Goal: Information Seeking & Learning: Learn about a topic

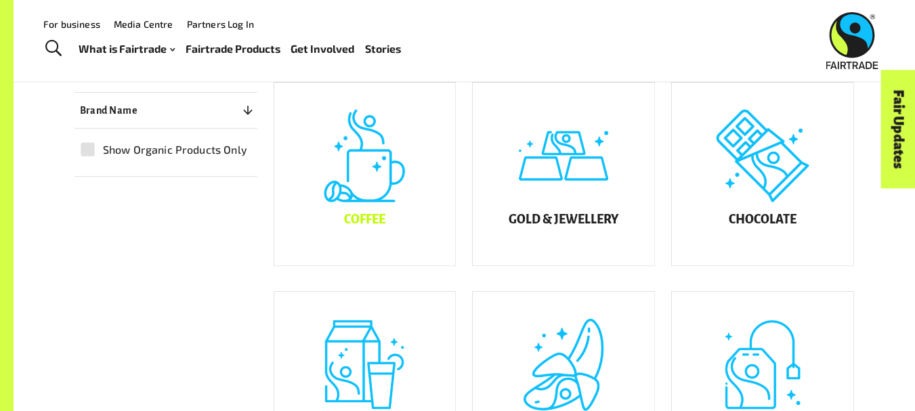
scroll to position [330, 0]
click at [369, 189] on div "Coffee" at bounding box center [364, 174] width 181 height 183
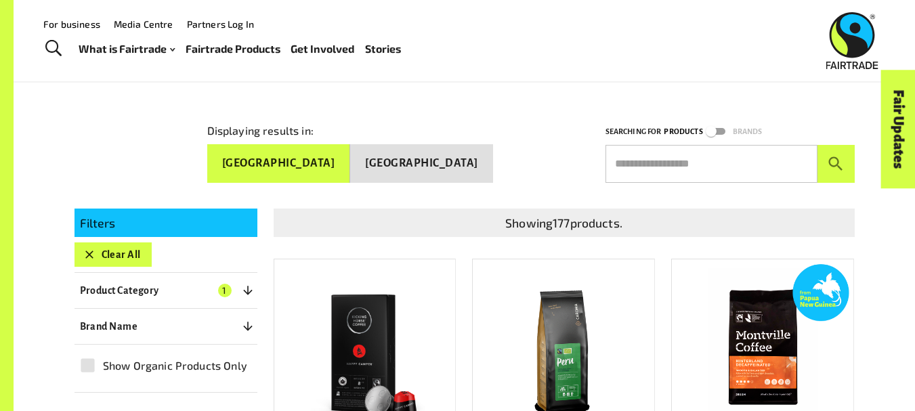
scroll to position [135, 0]
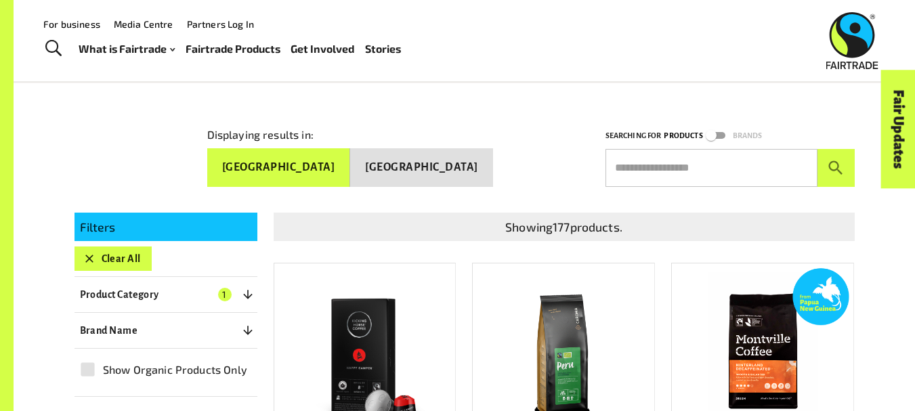
click at [383, 343] on img at bounding box center [364, 355] width 163 height 163
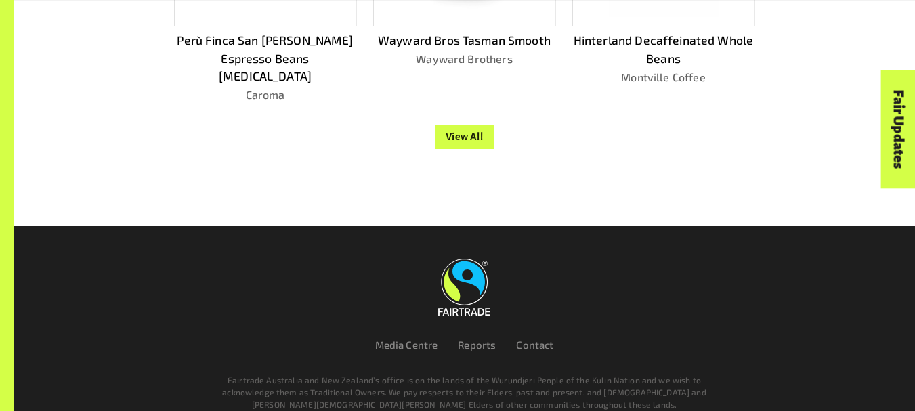
scroll to position [1612, 0]
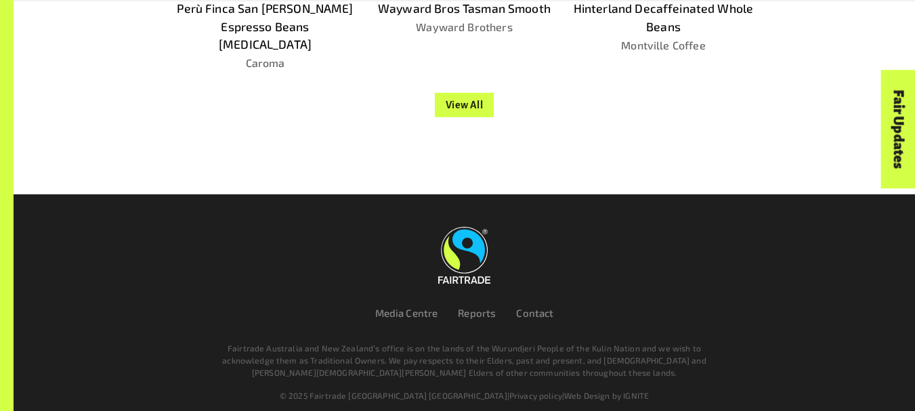
click at [459, 93] on button "View All" at bounding box center [465, 105] width 60 height 24
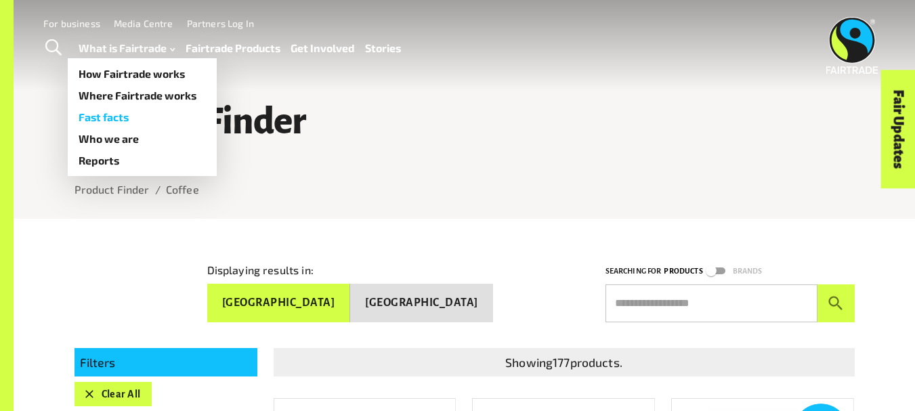
click at [116, 119] on link "Fast facts" at bounding box center [142, 117] width 149 height 22
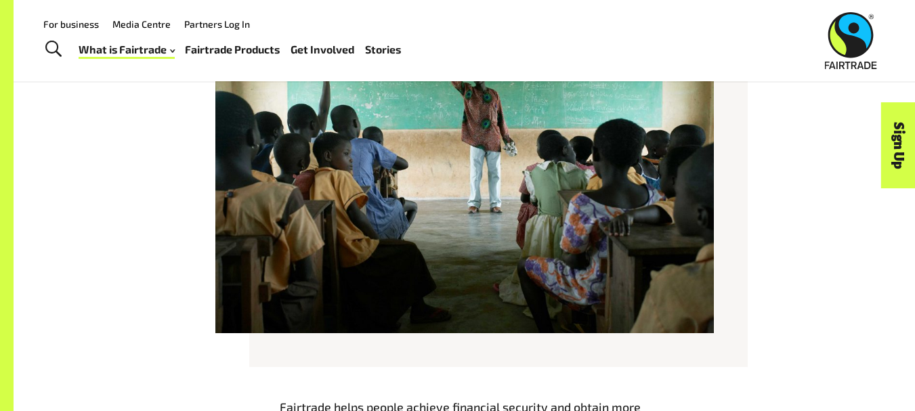
scroll to position [1167, 0]
